Goal: Transaction & Acquisition: Obtain resource

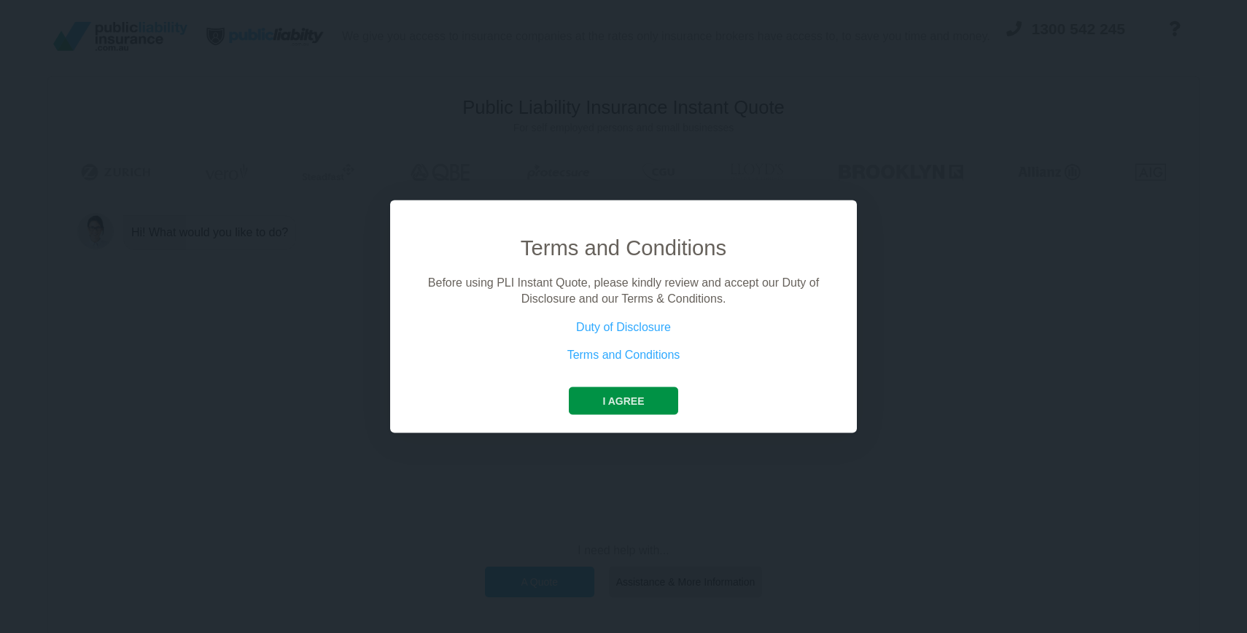
click at [630, 394] on button "I agree" at bounding box center [623, 401] width 109 height 28
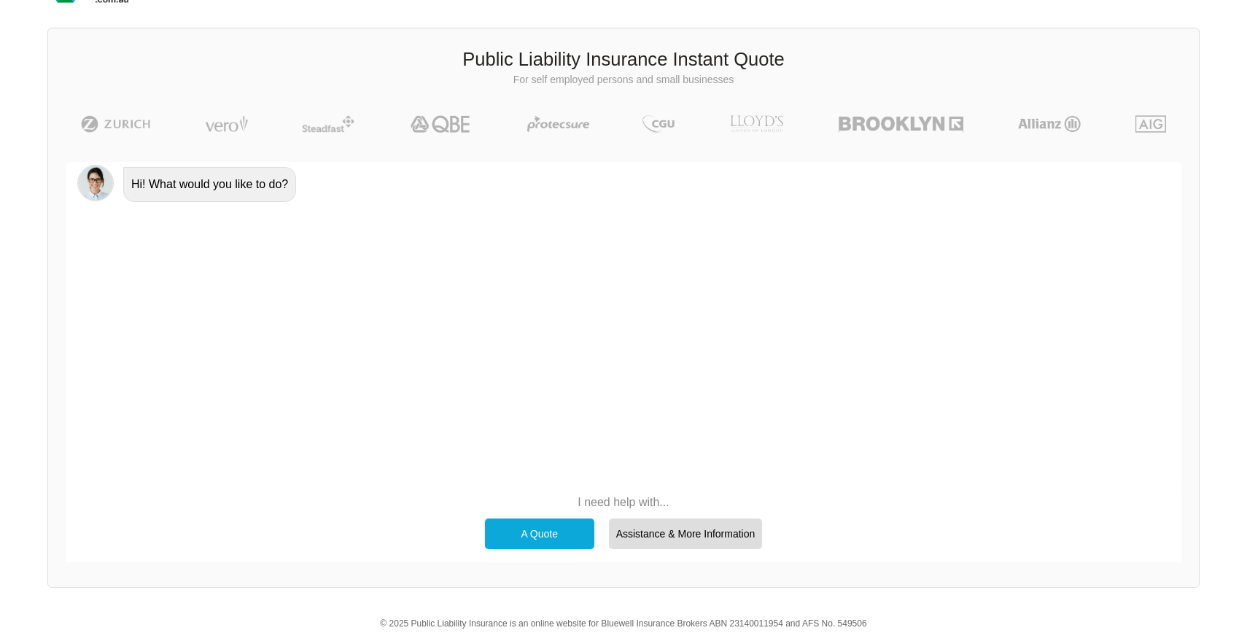
scroll to position [50, 0]
click at [536, 524] on div "A Quote" at bounding box center [539, 531] width 109 height 31
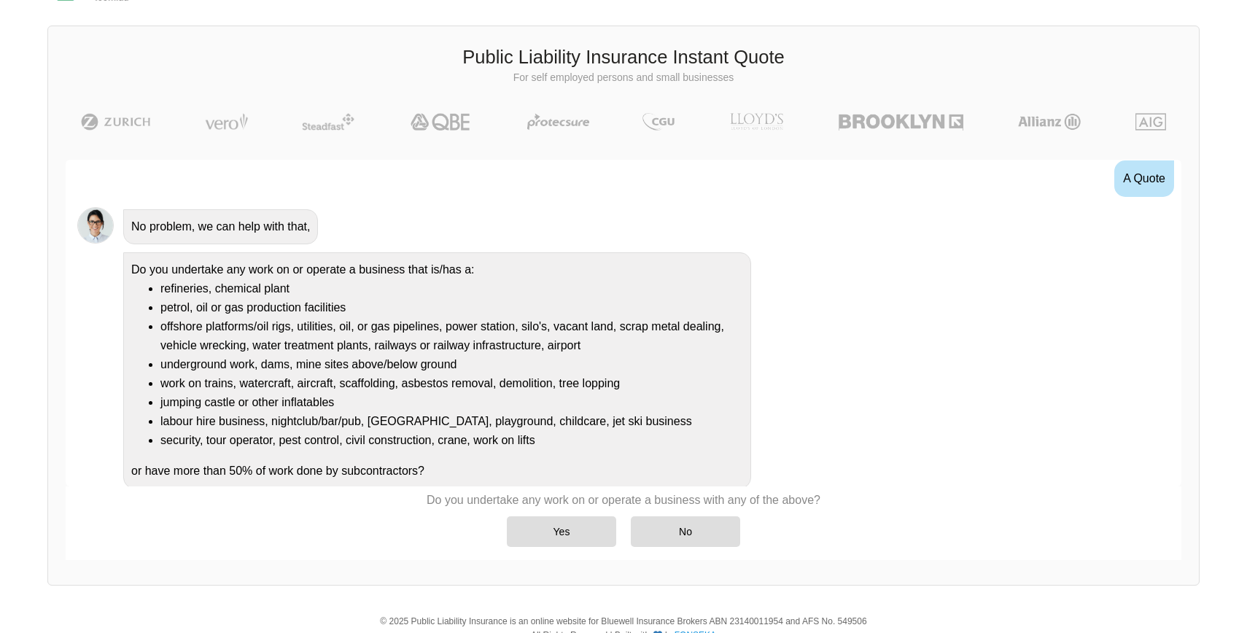
scroll to position [58, 0]
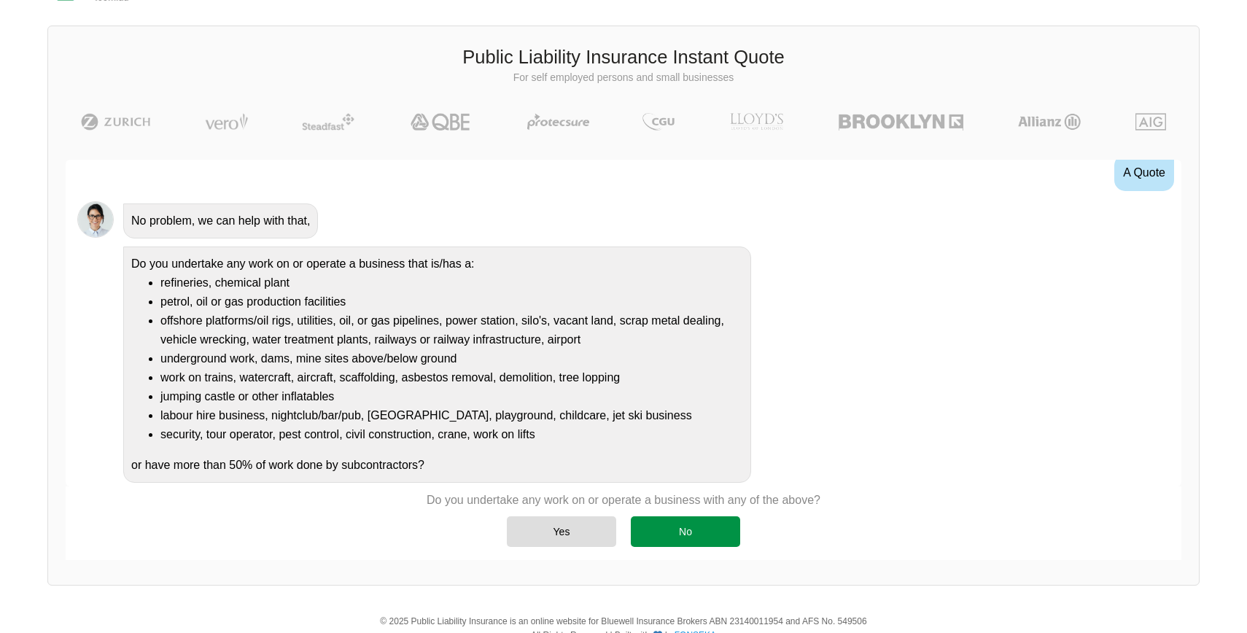
click at [655, 533] on div "No" at bounding box center [685, 531] width 109 height 31
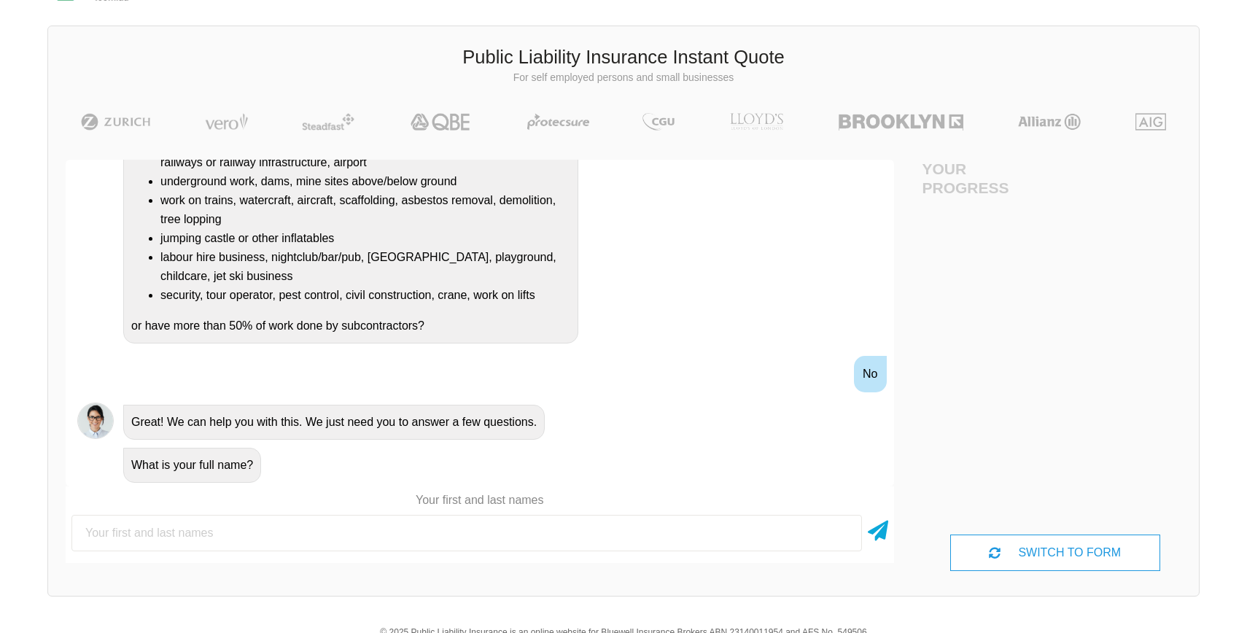
scroll to position [50, 0]
type input "[PERSON_NAME]"
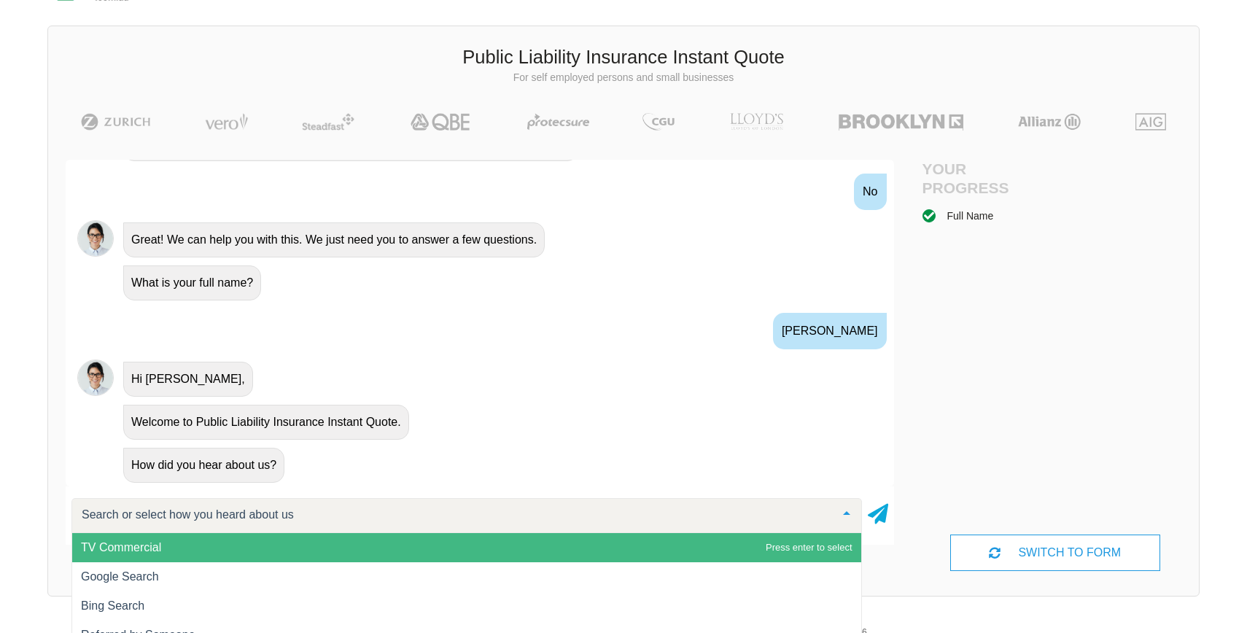
scroll to position [451, 0]
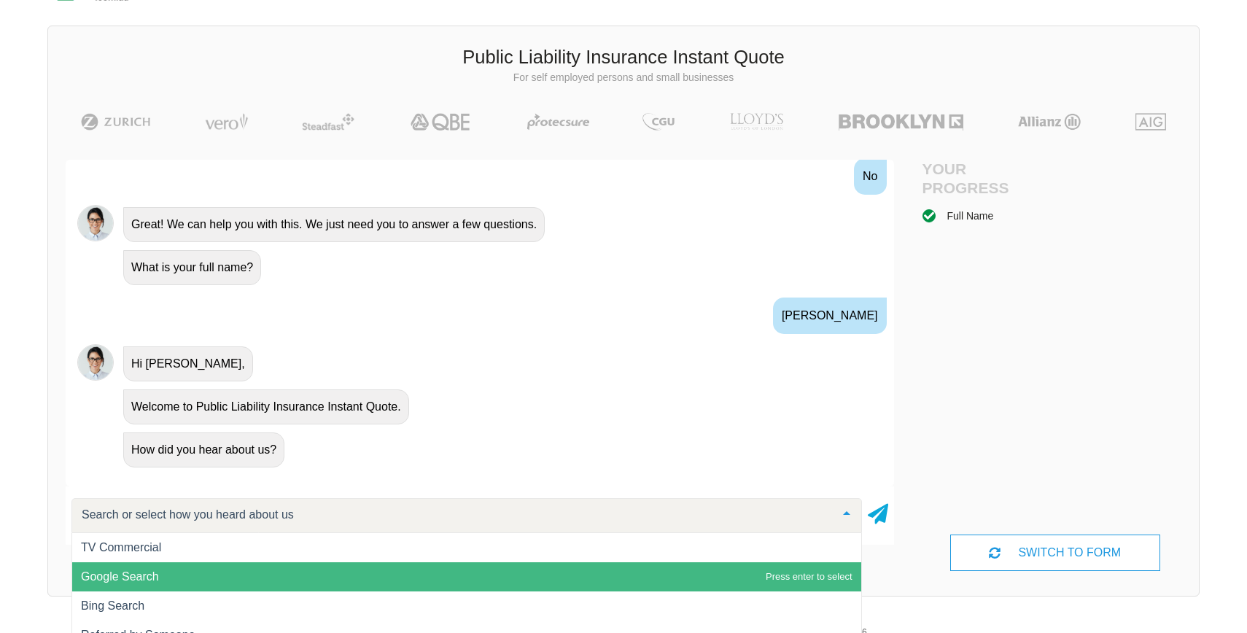
click at [142, 566] on span "Google Search" at bounding box center [466, 576] width 789 height 29
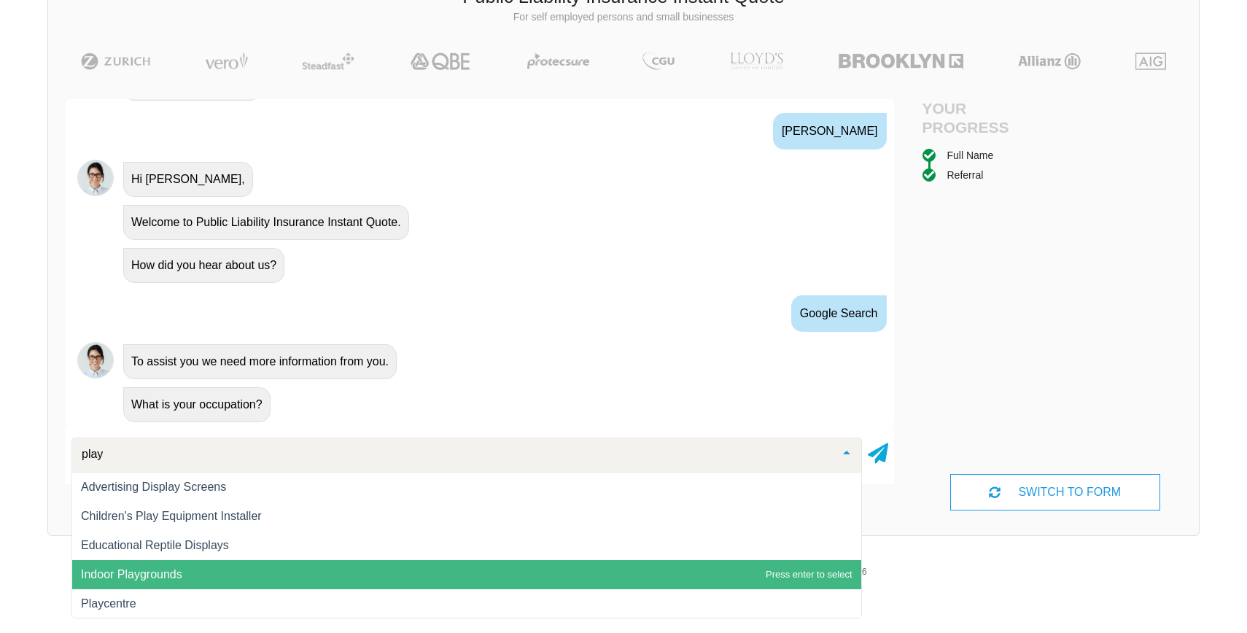
scroll to position [1, 0]
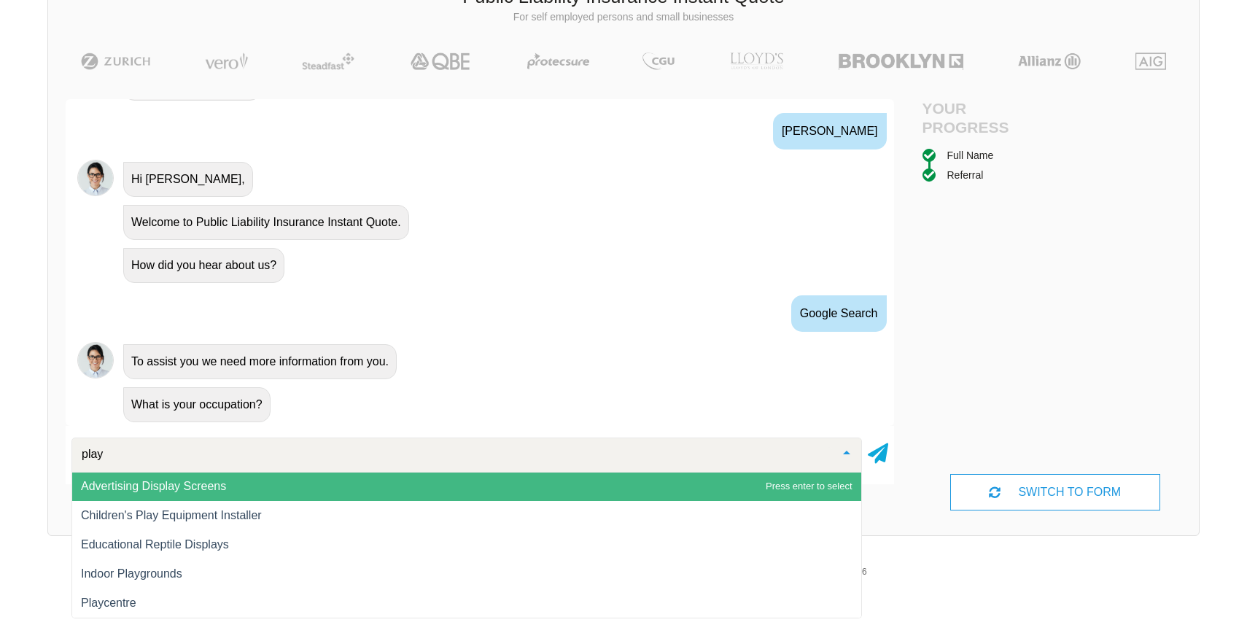
click at [132, 456] on input "play" at bounding box center [455, 454] width 754 height 15
type input "v"
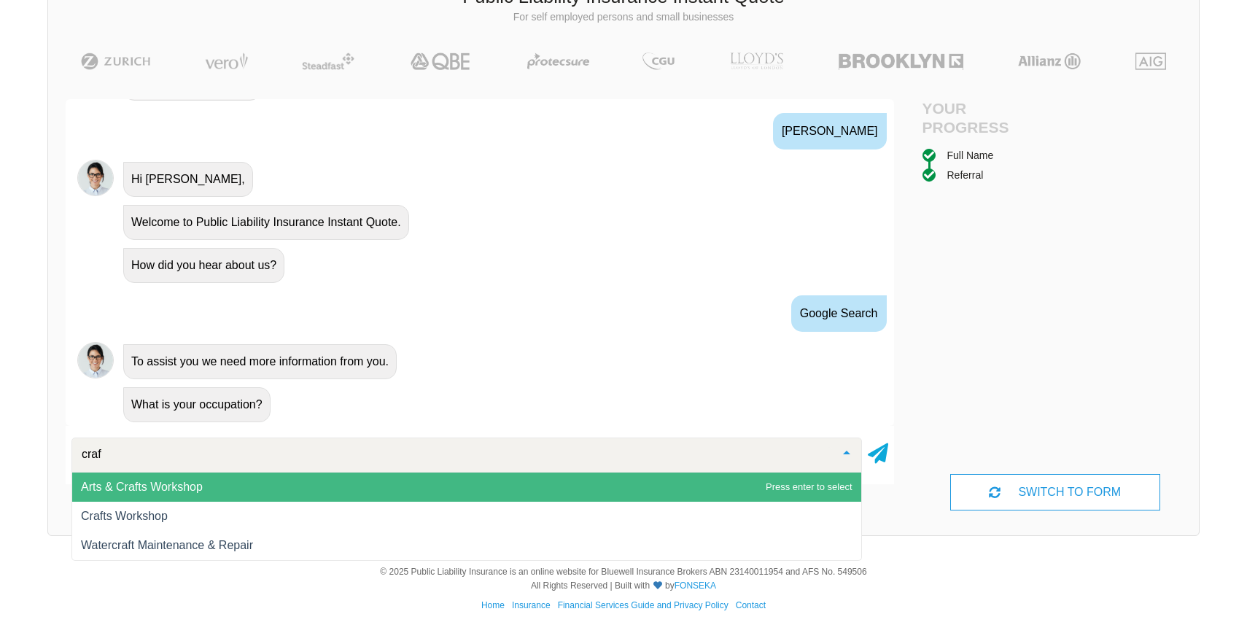
scroll to position [0, 0]
type input "craft"
click at [126, 489] on span "Arts & Crafts Workshop" at bounding box center [142, 487] width 122 height 12
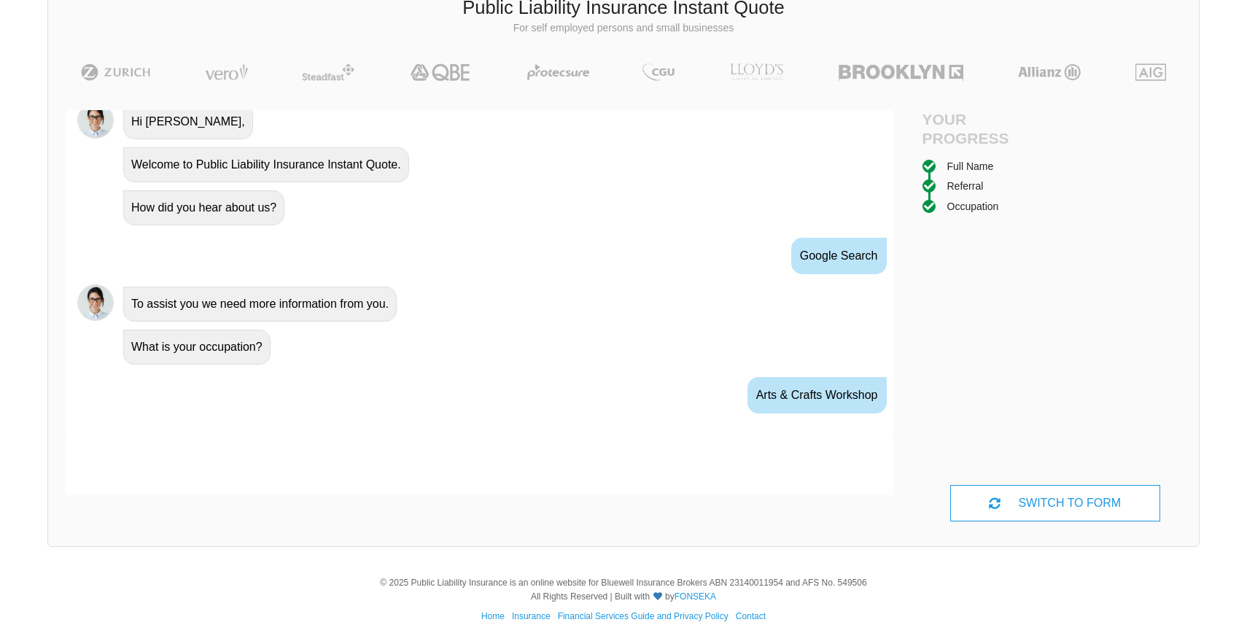
scroll to position [672, 0]
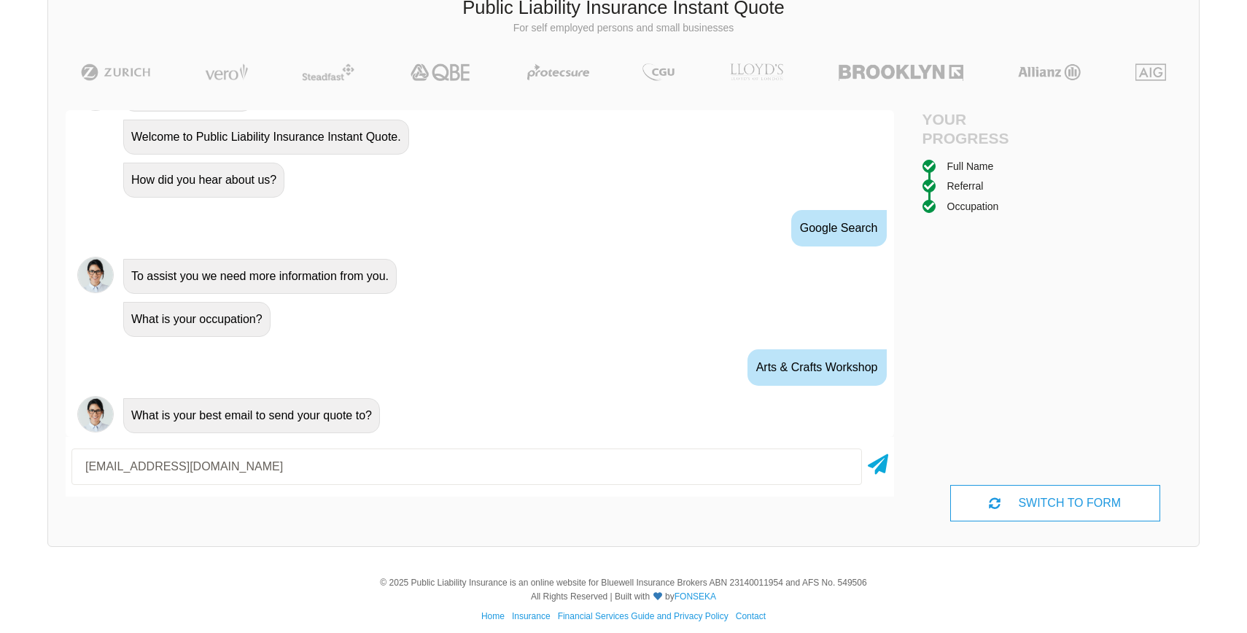
type input "[EMAIL_ADDRESS][DOMAIN_NAME]"
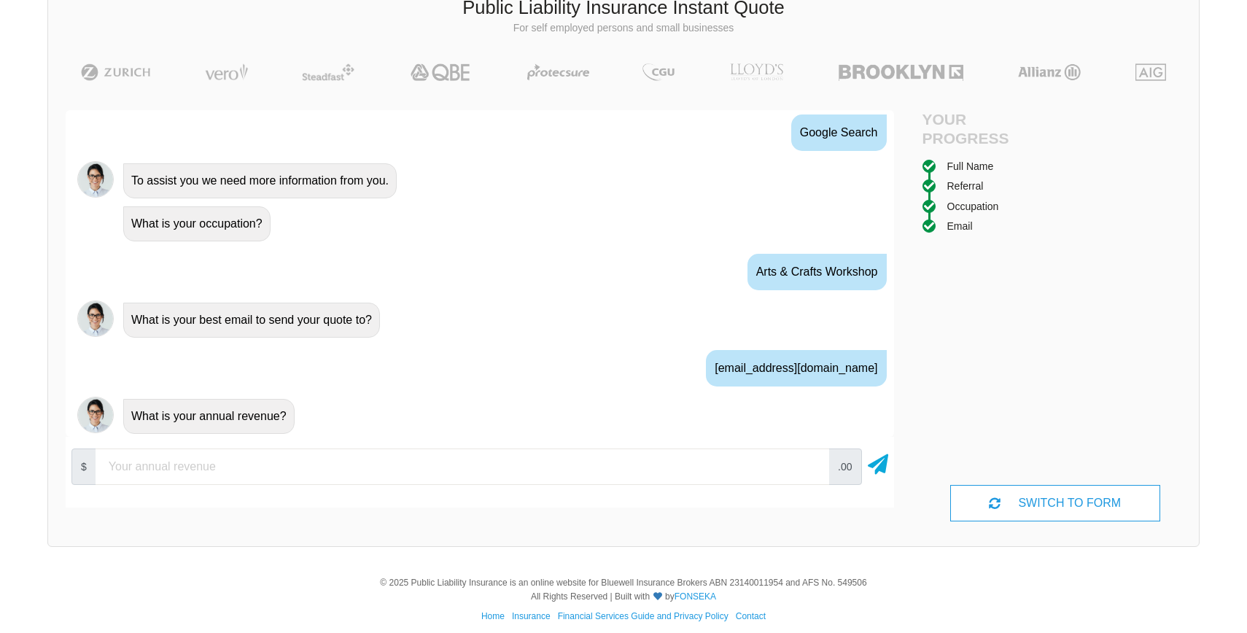
scroll to position [768, 0]
type input "13000"
click at [876, 464] on icon at bounding box center [878, 461] width 20 height 26
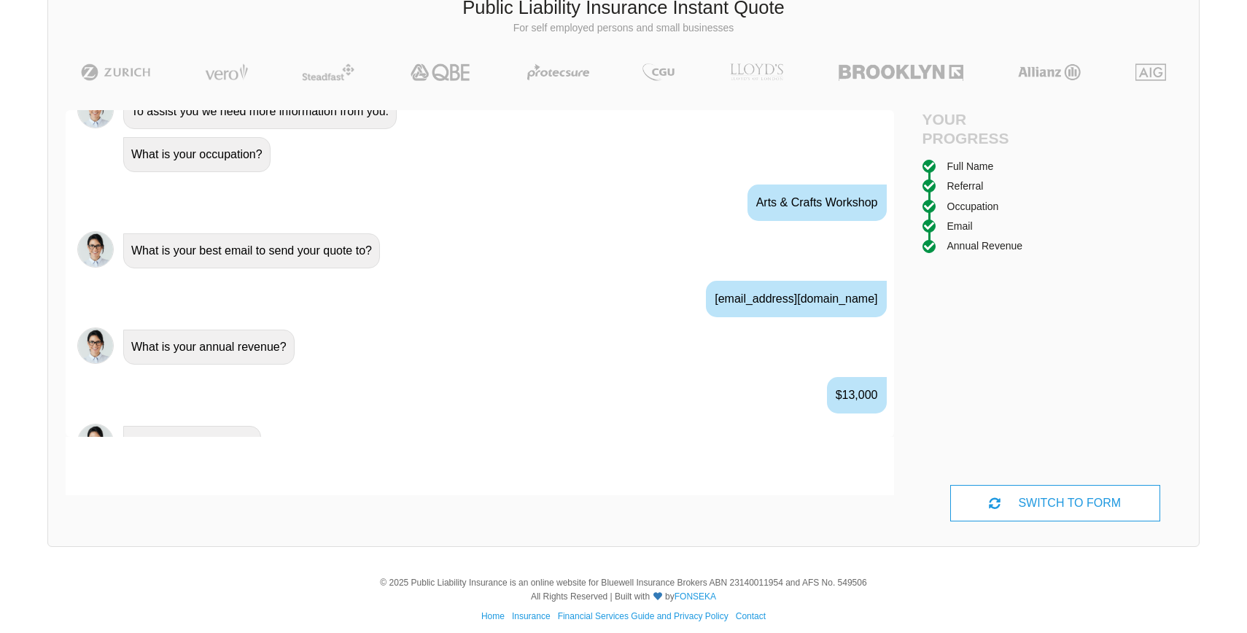
scroll to position [864, 0]
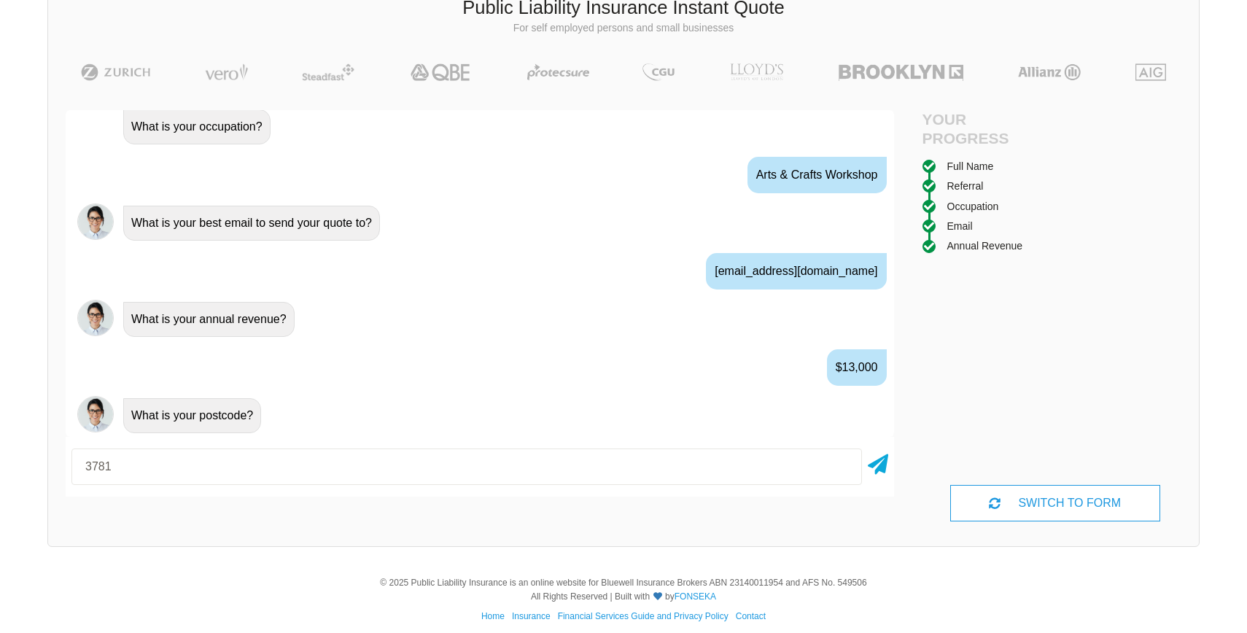
type input "3781"
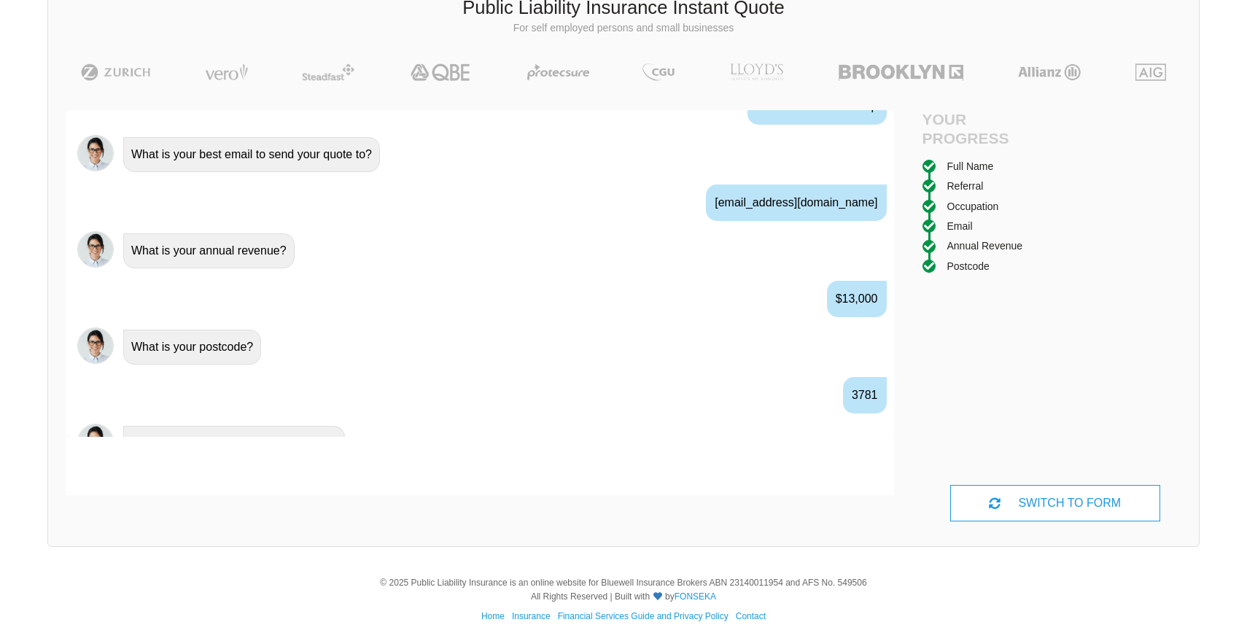
scroll to position [960, 0]
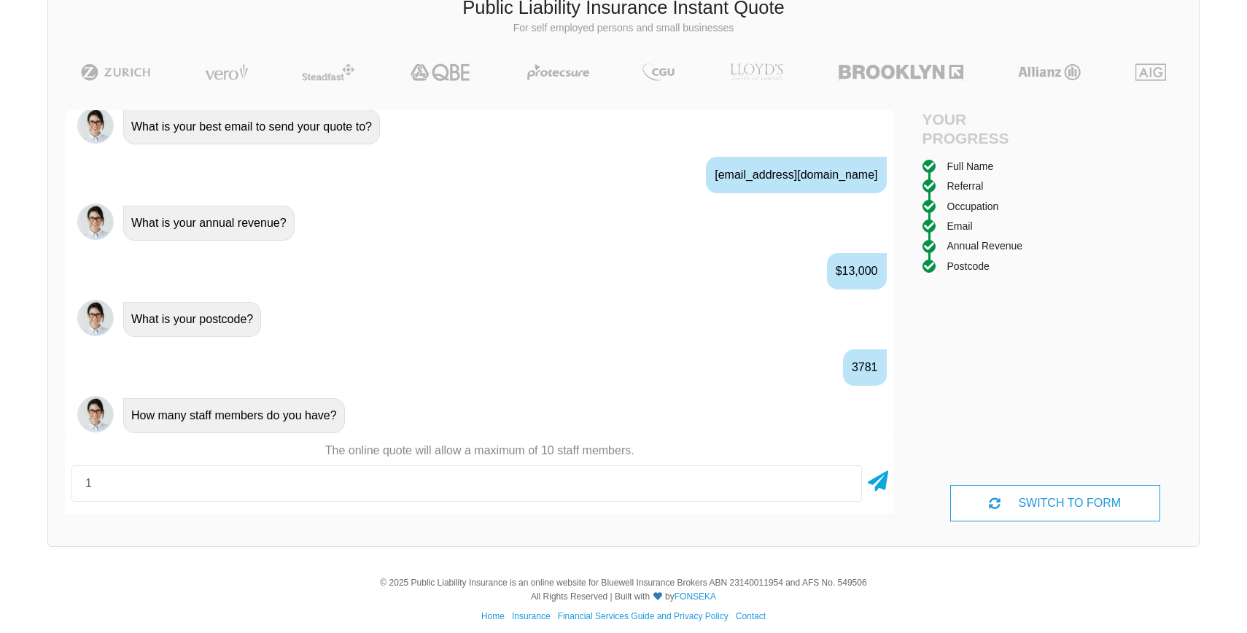
type input "1"
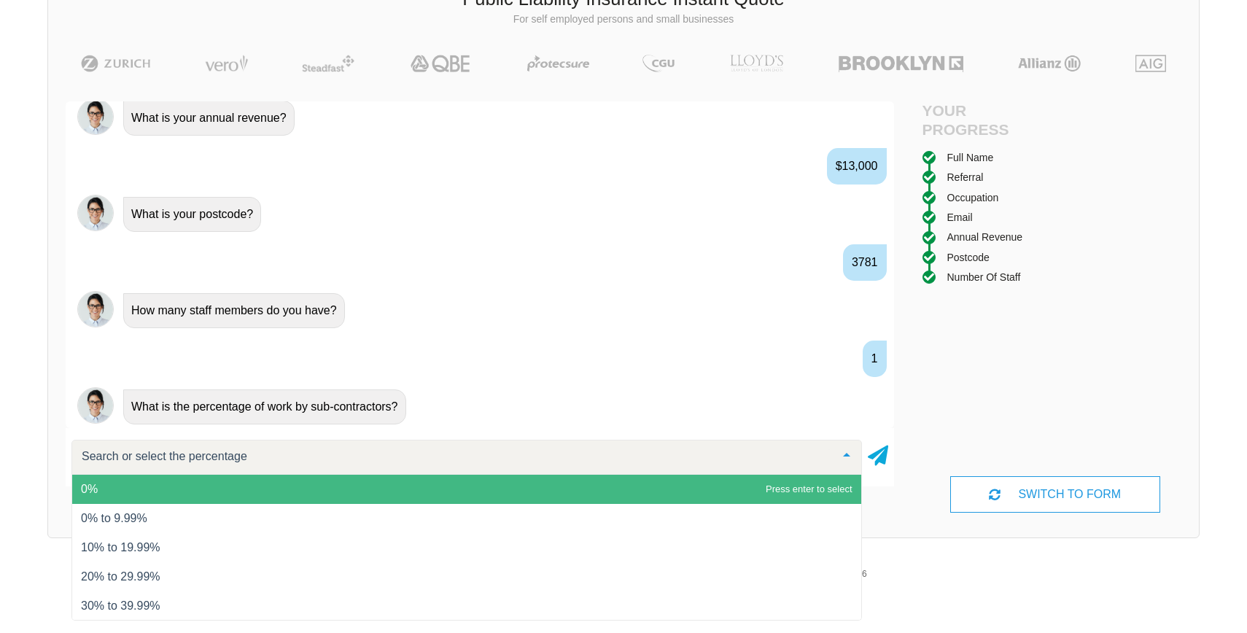
scroll to position [111, 0]
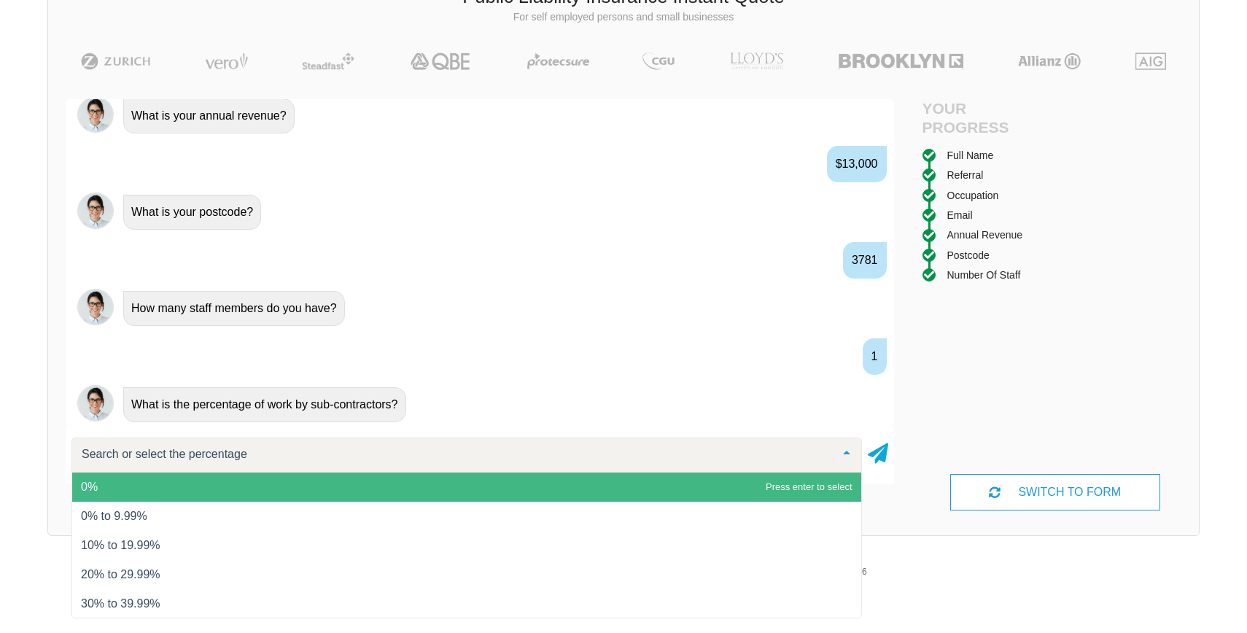
click at [400, 481] on span "0%" at bounding box center [466, 487] width 789 height 29
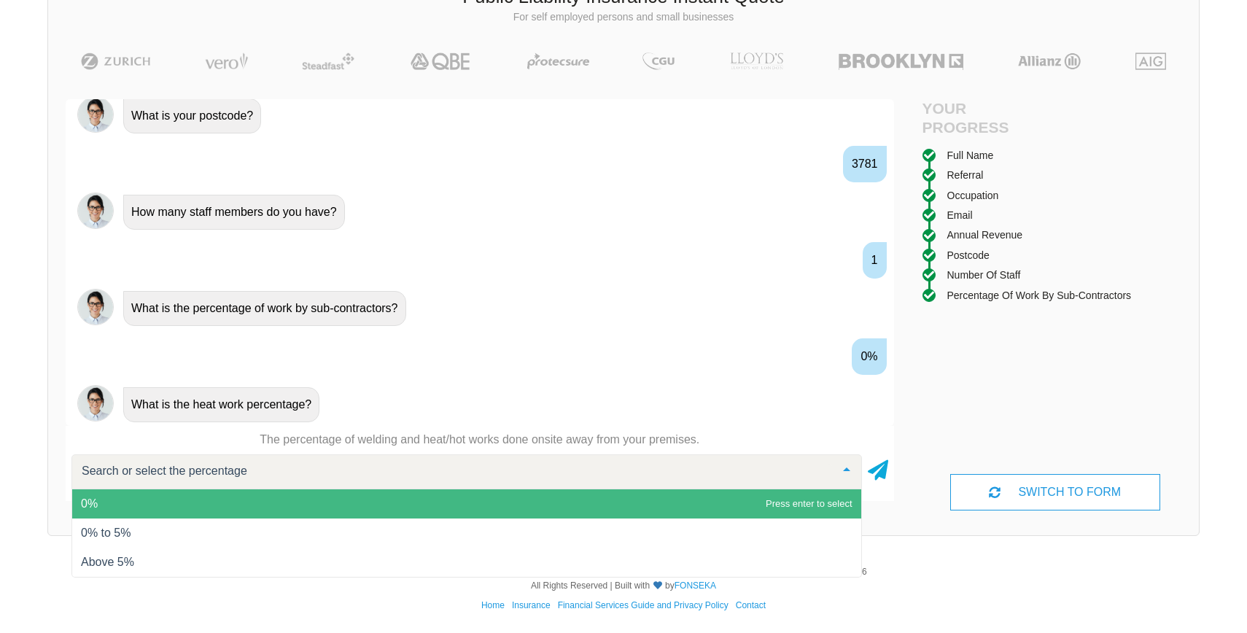
click at [364, 505] on span "0%" at bounding box center [466, 503] width 789 height 29
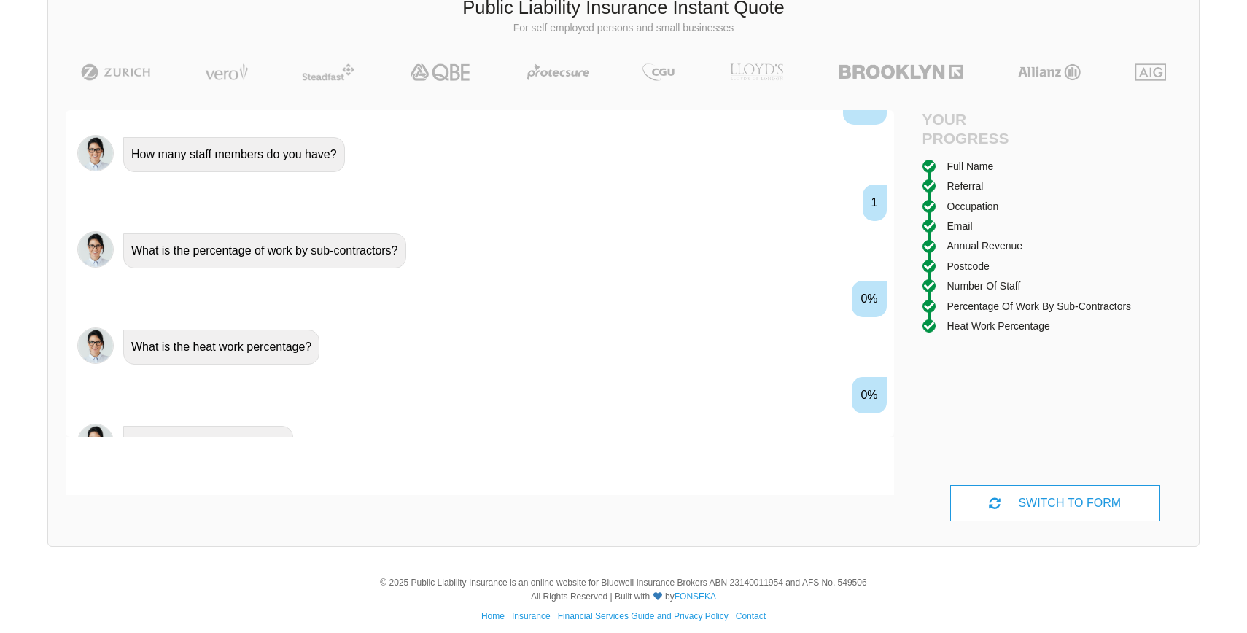
scroll to position [1249, 0]
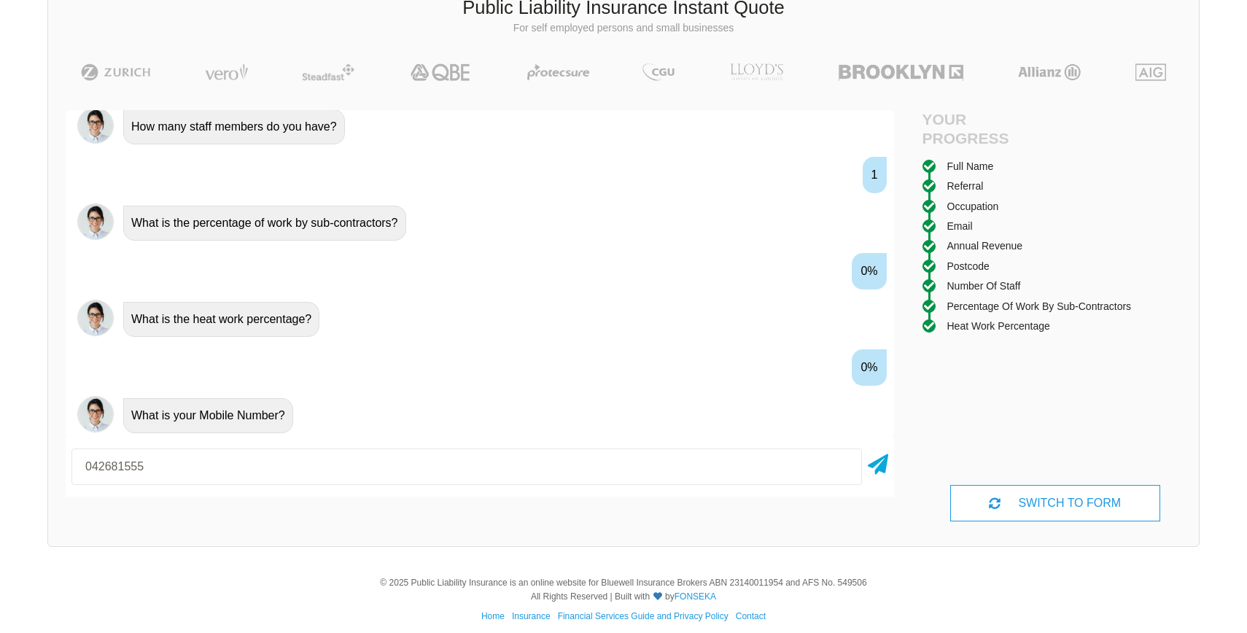
click at [904, 465] on div "Awesome! 100% Just a final check that all your details are correct. Your Summar…" at bounding box center [479, 316] width 863 height 446
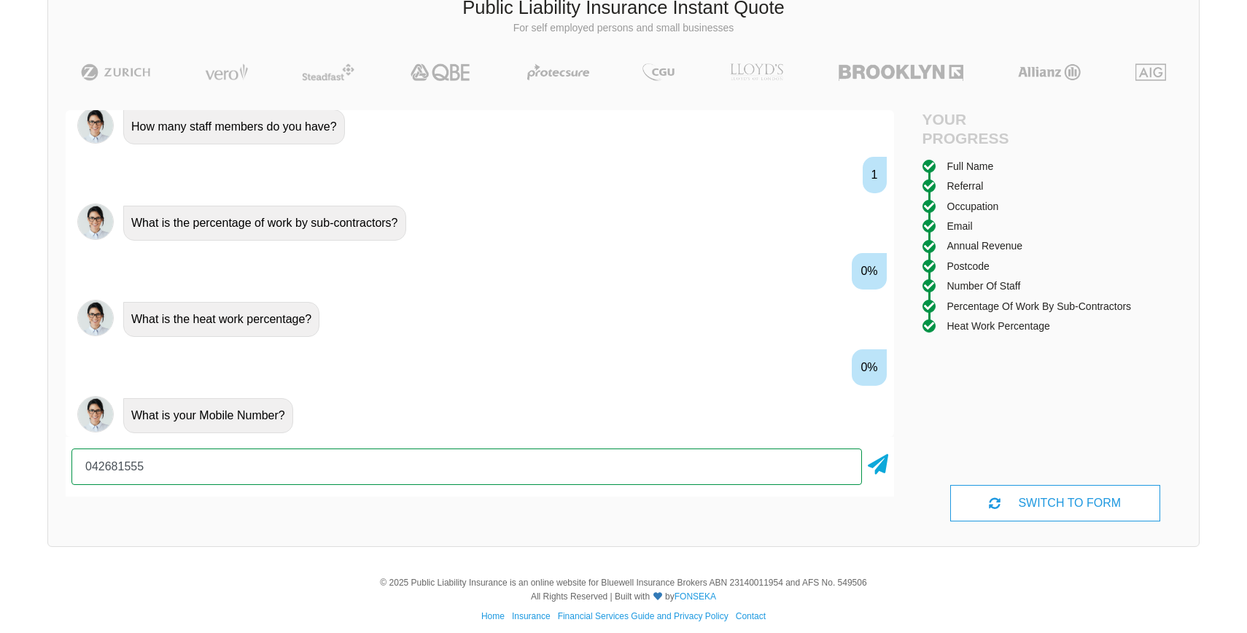
click at [859, 466] on input "042681555" at bounding box center [466, 466] width 791 height 36
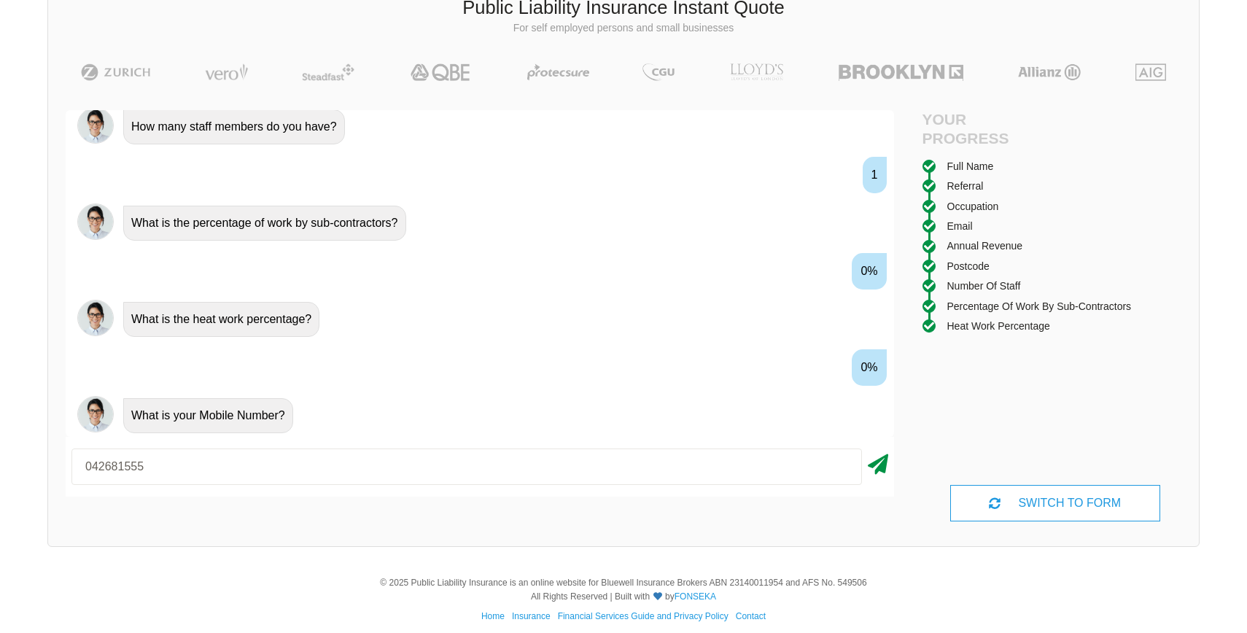
click at [870, 467] on icon at bounding box center [878, 461] width 20 height 26
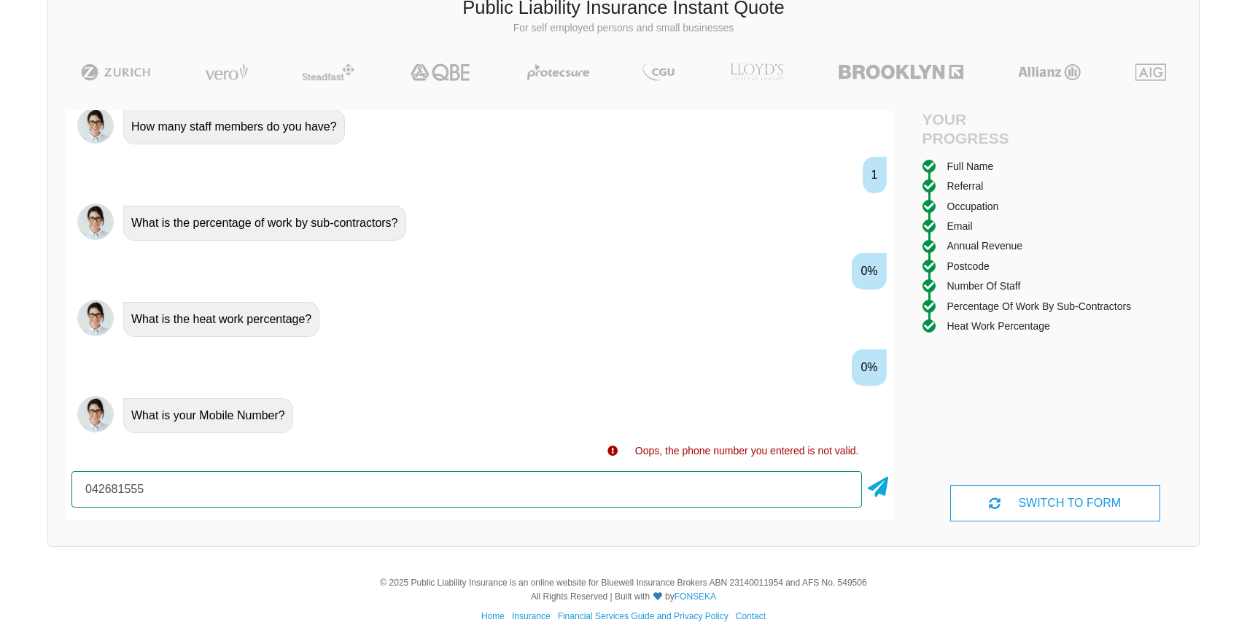
click at [709, 495] on input "042681555" at bounding box center [466, 489] width 791 height 36
type input "0426815558"
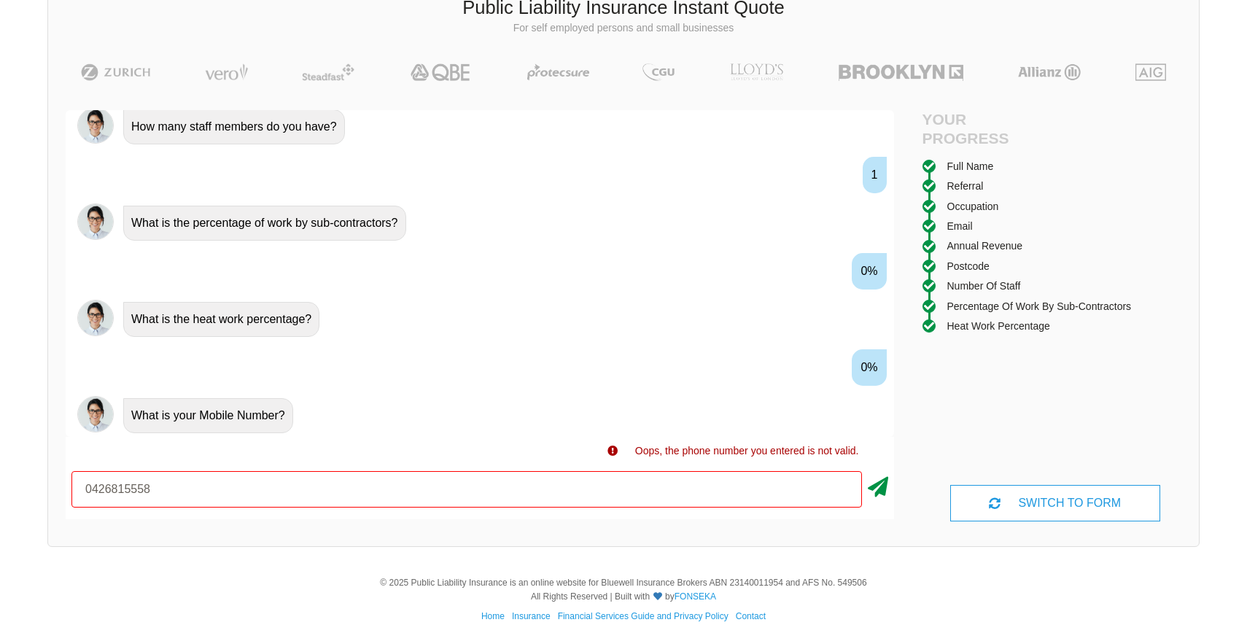
click at [878, 485] on icon at bounding box center [878, 484] width 20 height 26
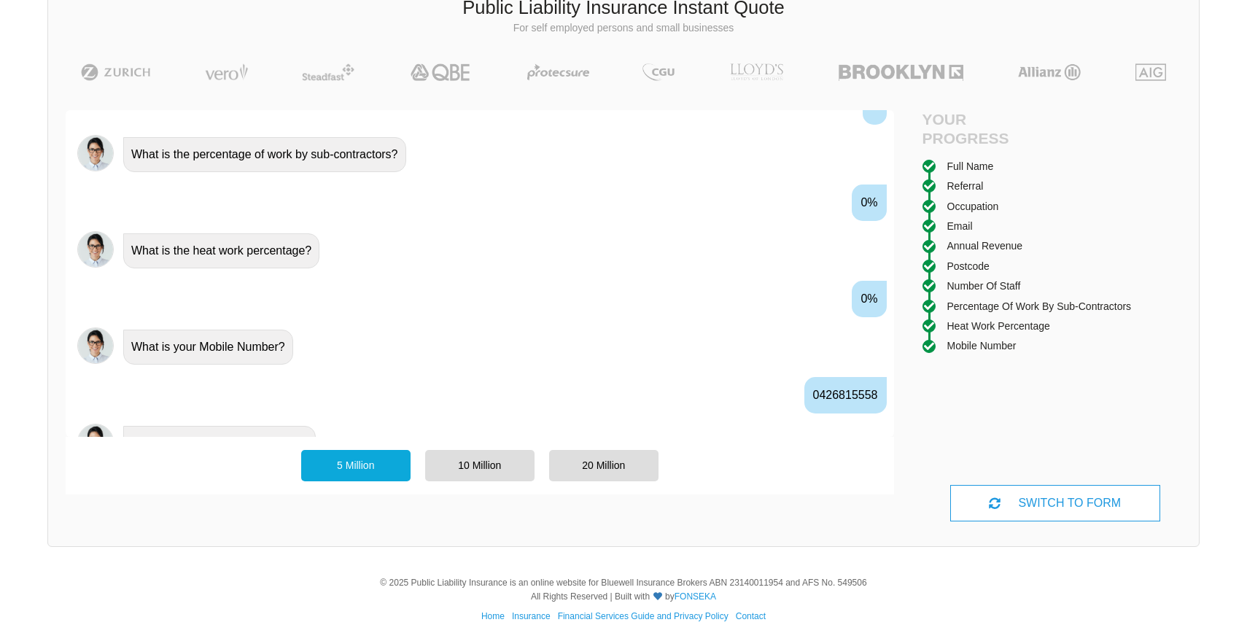
scroll to position [1345, 0]
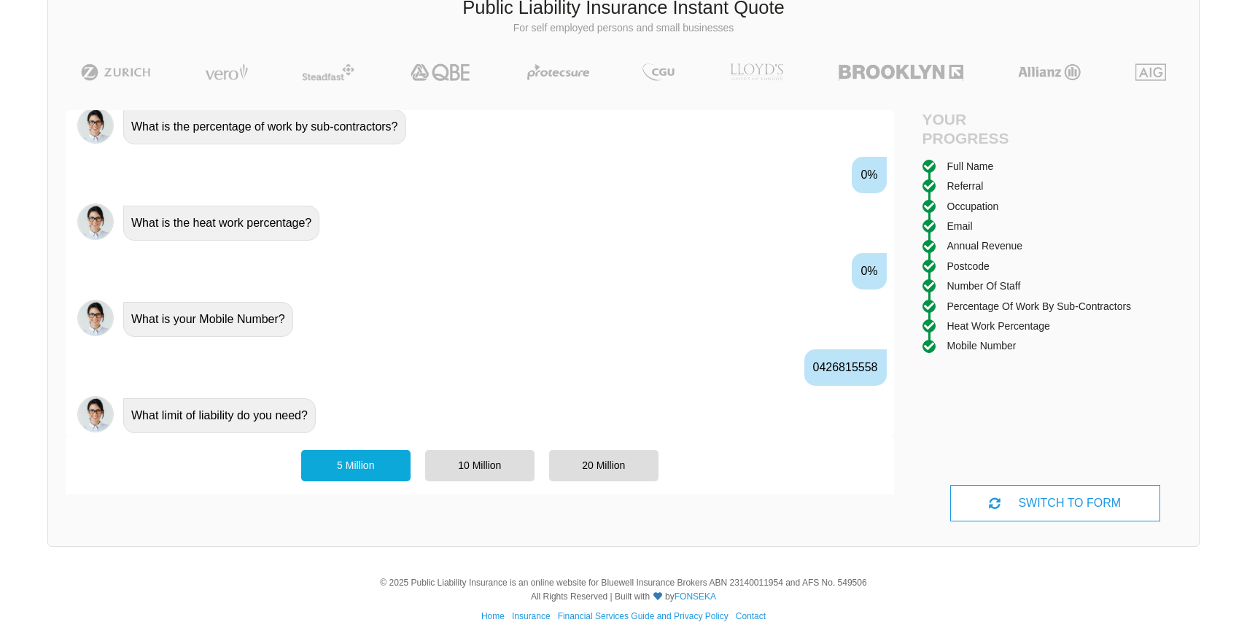
click at [357, 468] on div "5 Million" at bounding box center [355, 465] width 109 height 31
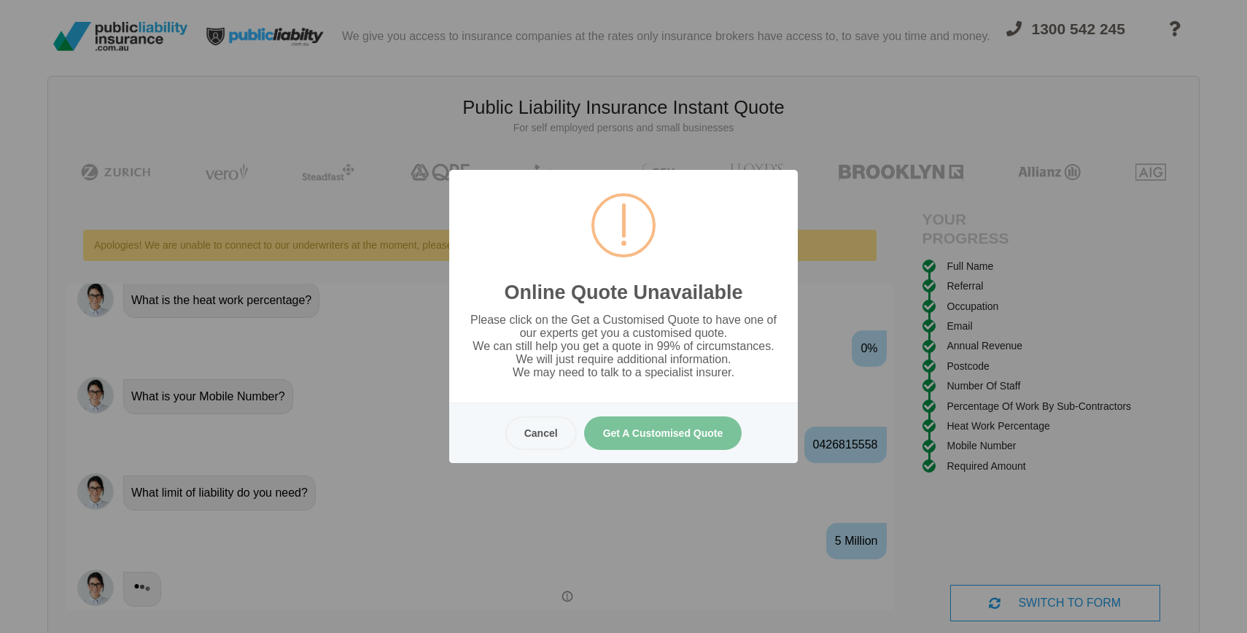
scroll to position [0, 0]
click at [663, 437] on button "Get A Customised Quote" at bounding box center [663, 433] width 158 height 34
